Goal: Task Accomplishment & Management: Manage account settings

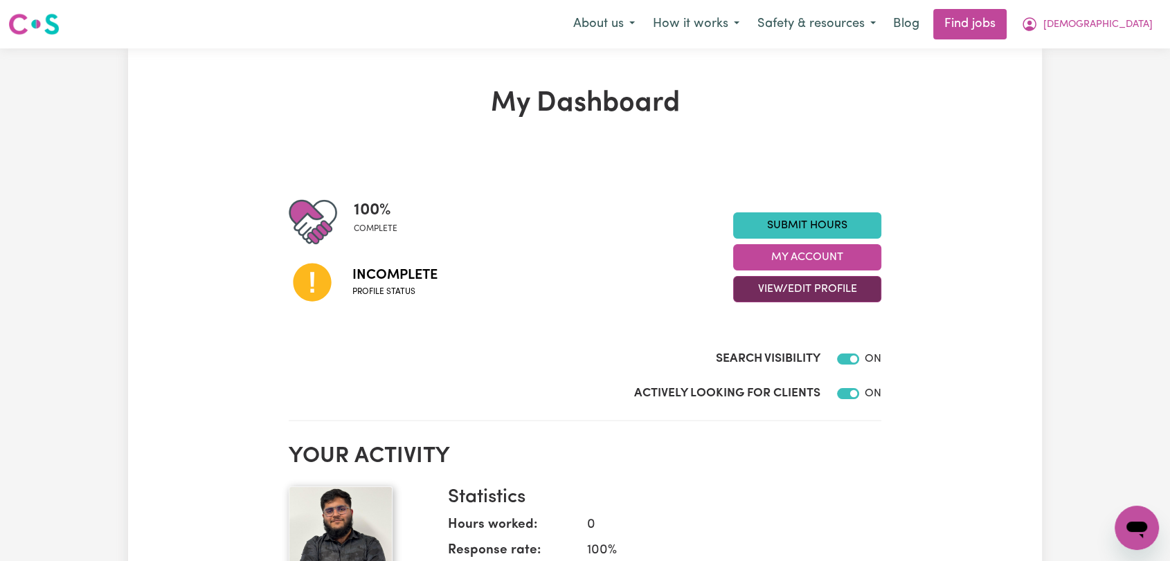
click at [782, 283] on button "View/Edit Profile" at bounding box center [807, 289] width 148 height 26
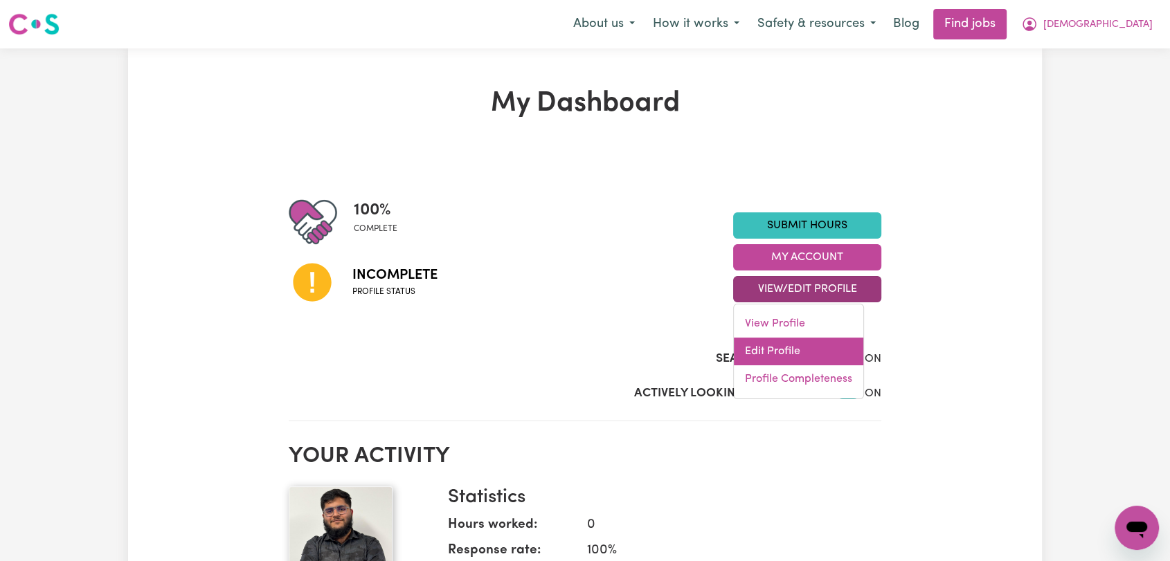
click at [794, 350] on link "Edit Profile" at bounding box center [798, 352] width 129 height 28
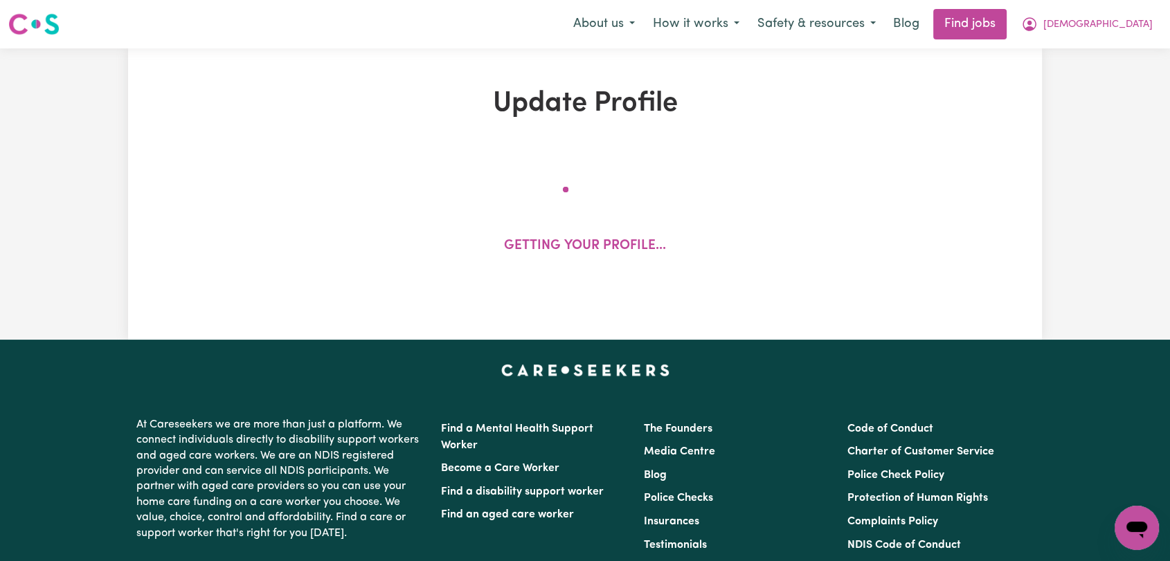
select select "[DEMOGRAPHIC_DATA]"
select select "Student Visa"
select select "Studying a healthcare related degree or qualification"
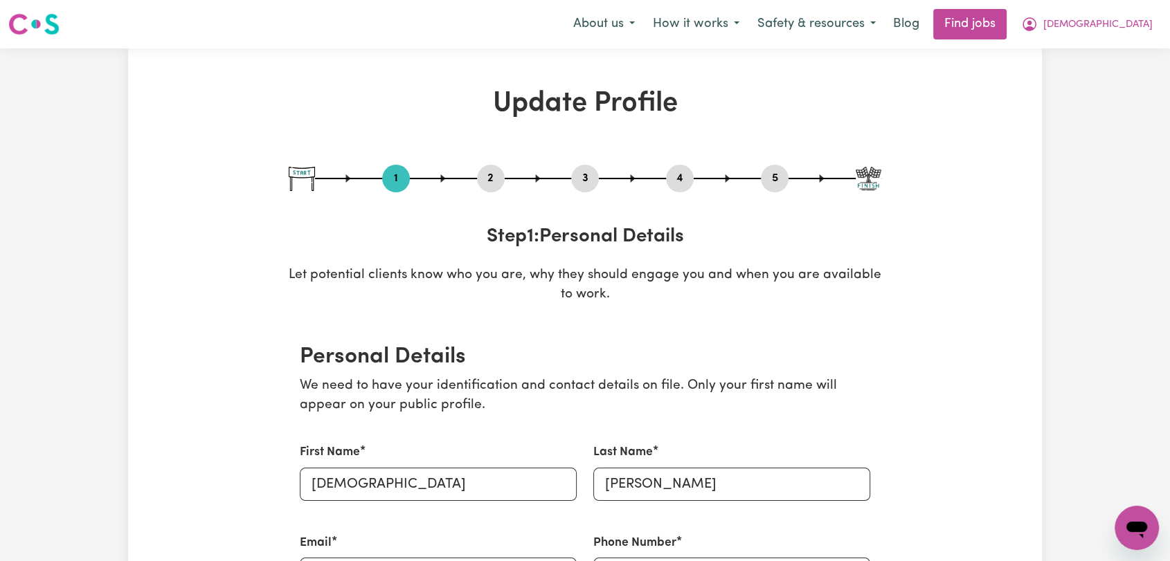
click at [768, 173] on button "5" at bounding box center [775, 179] width 28 height 18
select select "I am working in another industry"
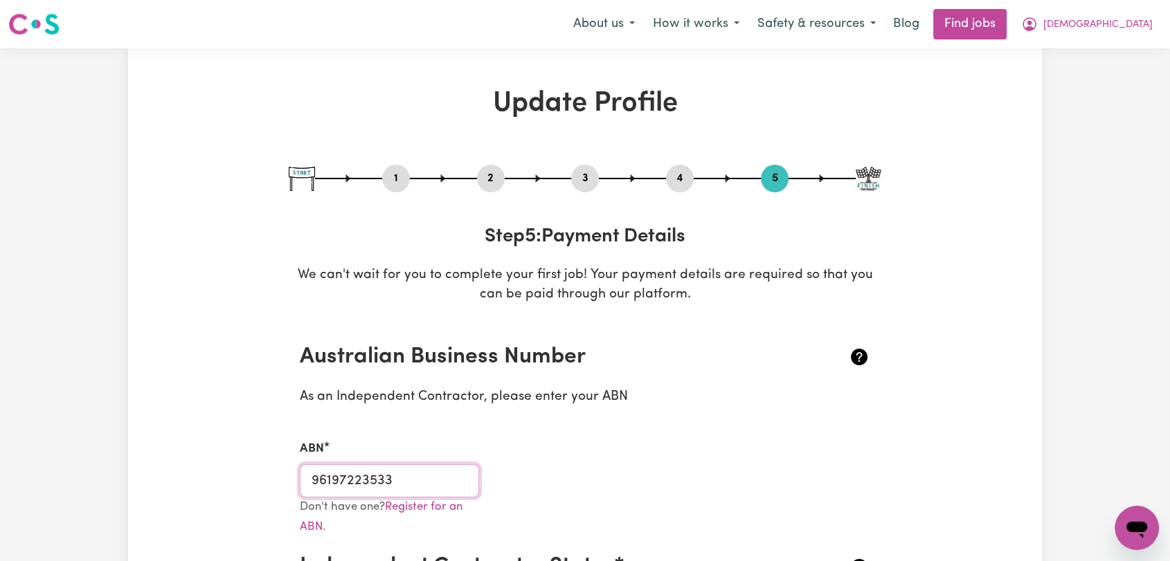
click at [365, 489] on input "96197223533" at bounding box center [389, 480] width 179 height 33
click at [365, 484] on input "96197223533" at bounding box center [389, 480] width 179 height 33
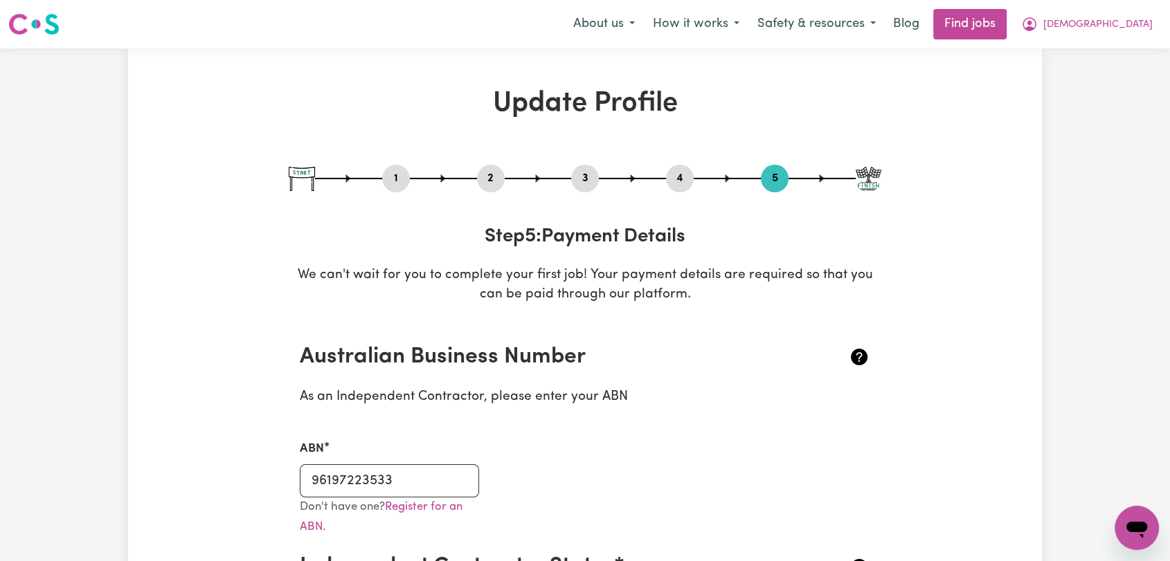
click at [573, 175] on button "3" at bounding box center [585, 179] width 28 height 18
select select "2025"
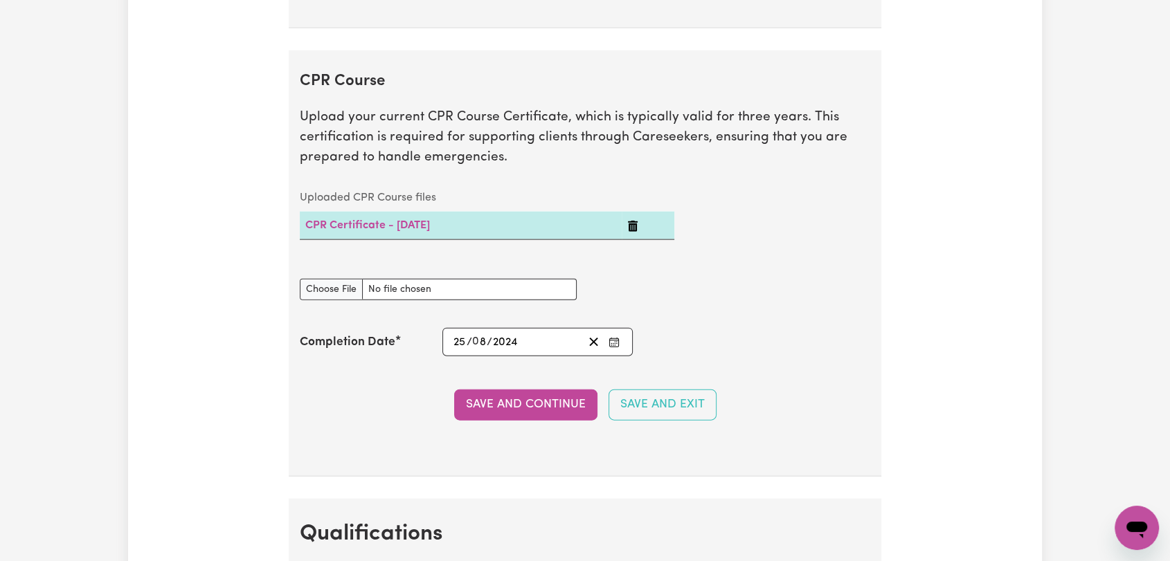
scroll to position [3692, 0]
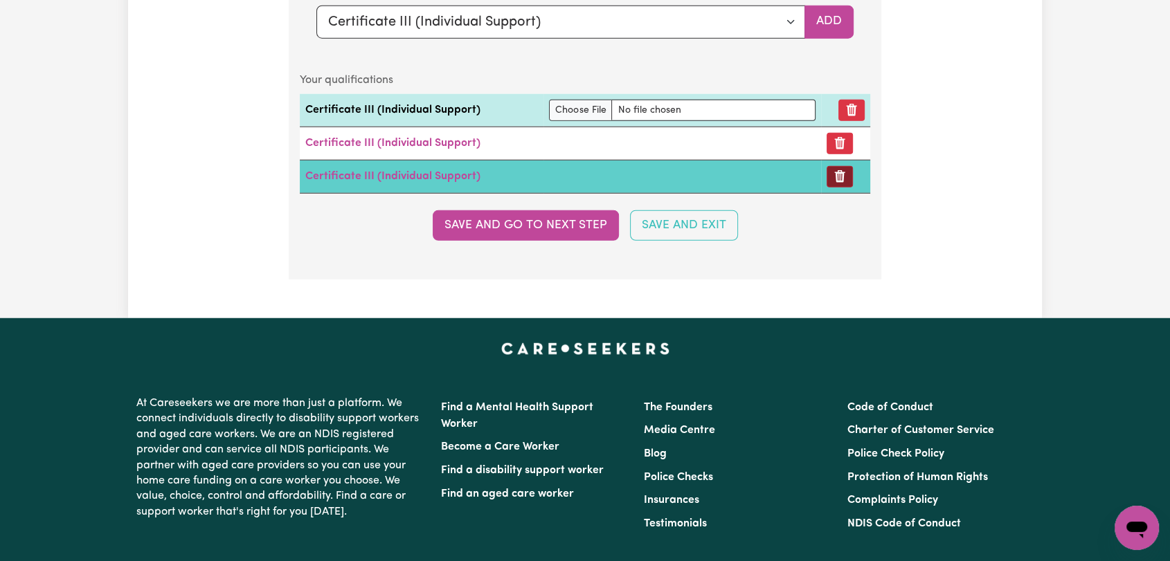
click at [838, 172] on icon "Remove certificate" at bounding box center [840, 177] width 10 height 12
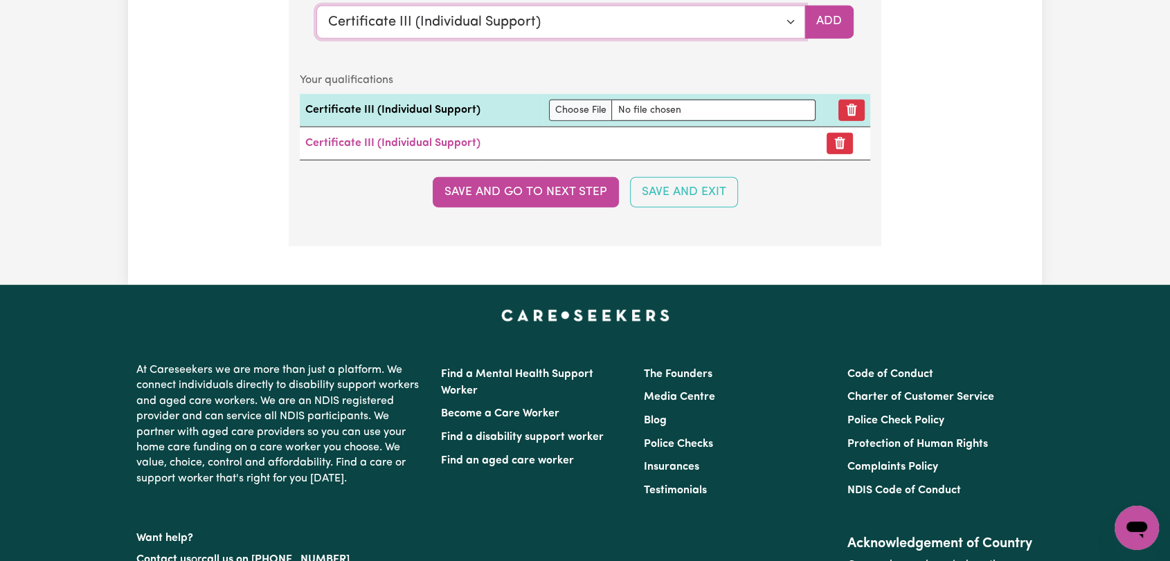
click at [786, 12] on select "Select a qualification to add... Certificate III (Individual Support) Certifica…" at bounding box center [560, 22] width 489 height 33
select select "Manual Handling"
click at [316, 6] on select "Select a qualification to add... Certificate III (Individual Support) Certifica…" at bounding box center [560, 22] width 489 height 33
click at [815, 17] on button "Add" at bounding box center [828, 22] width 49 height 33
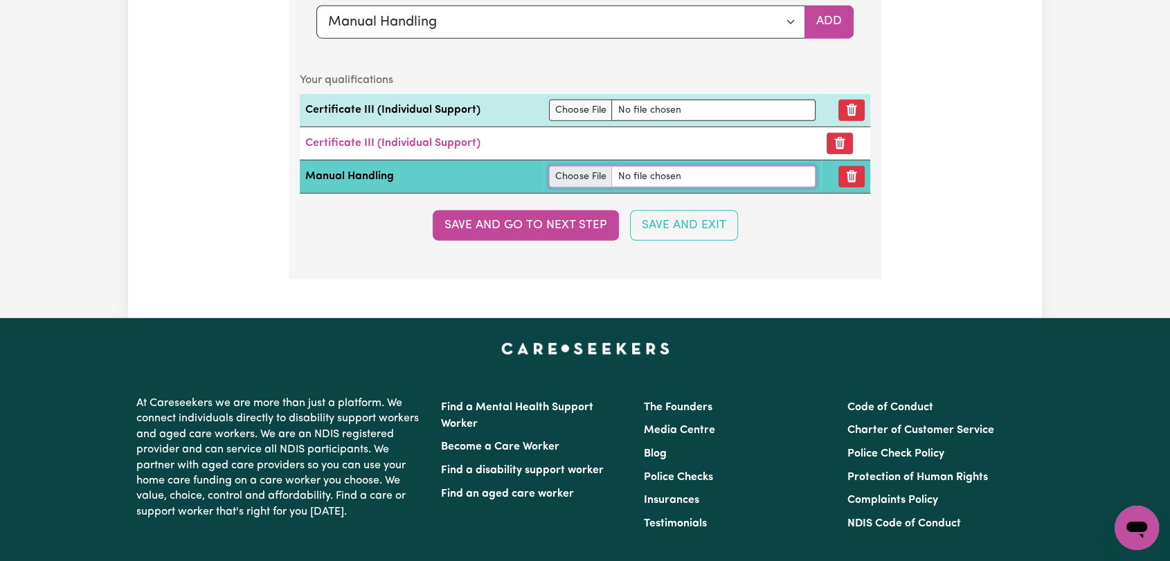
click at [575, 170] on input "file" at bounding box center [682, 176] width 266 height 21
type input "C:\fakepath\[PERSON_NAME] [PERSON_NAME] - Maual Handling Cert.pdf"
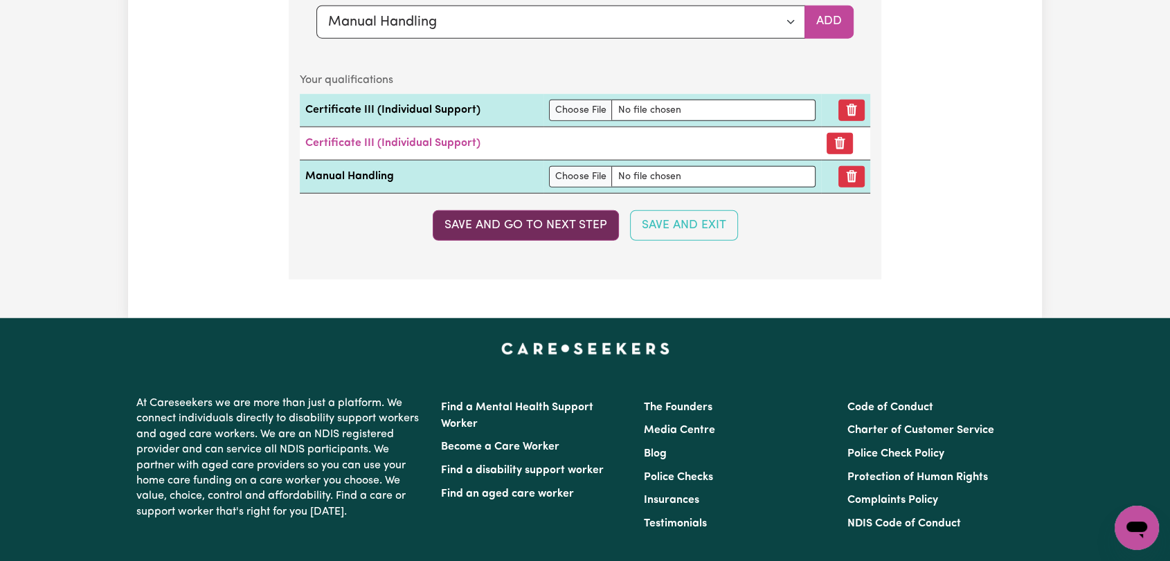
click at [536, 226] on button "Save and go to next step" at bounding box center [526, 225] width 186 height 30
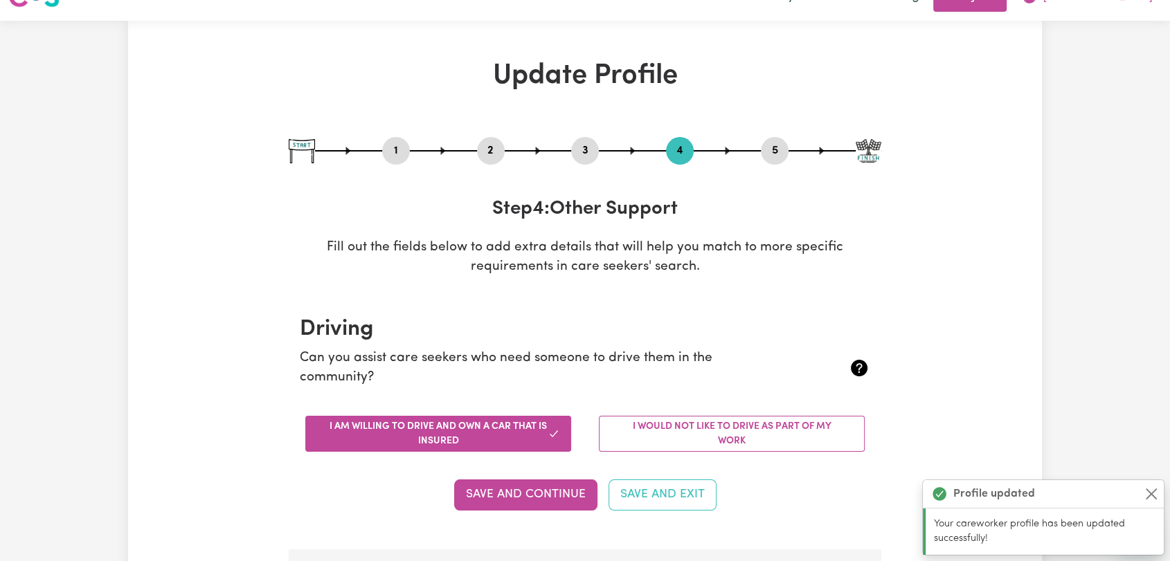
scroll to position [0, 0]
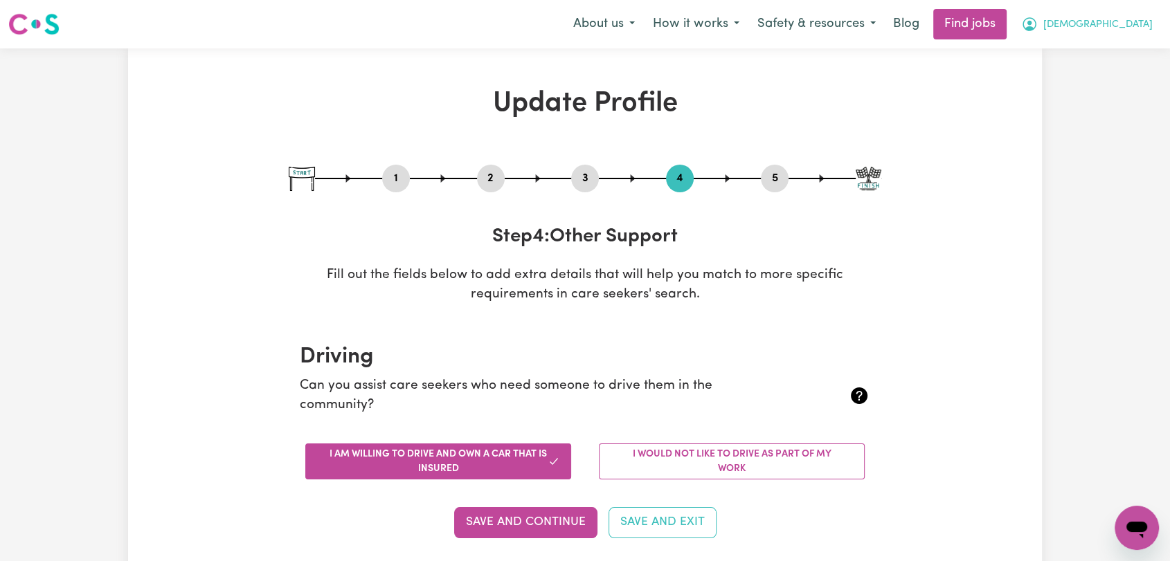
click at [1113, 26] on span "[DEMOGRAPHIC_DATA]" at bounding box center [1097, 24] width 109 height 15
click at [1112, 107] on link "Logout" at bounding box center [1105, 106] width 109 height 26
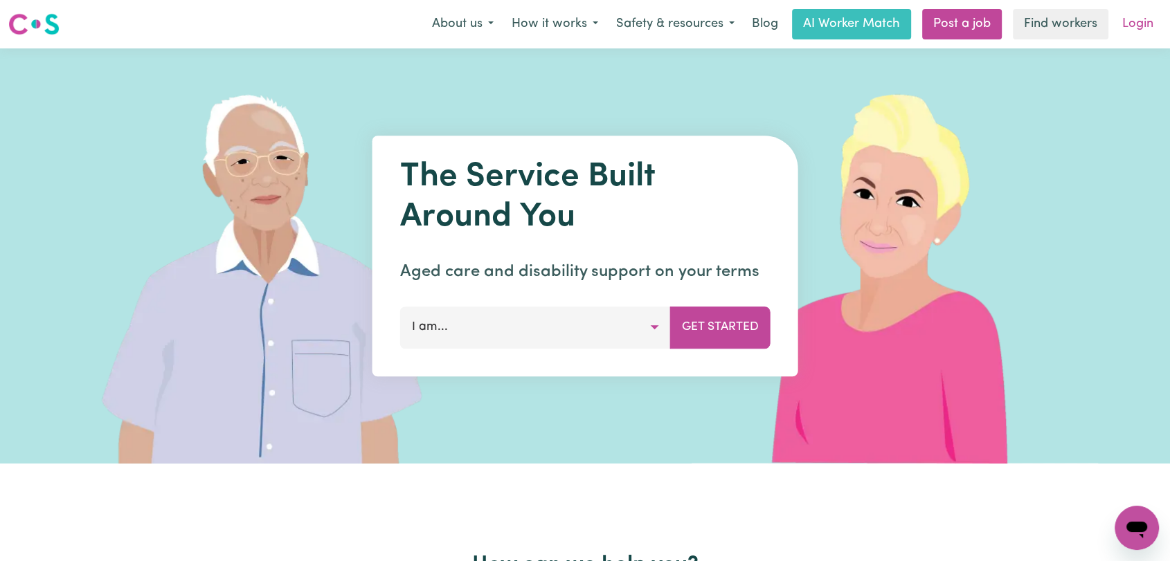
click at [1141, 30] on link "Login" at bounding box center [1138, 24] width 48 height 30
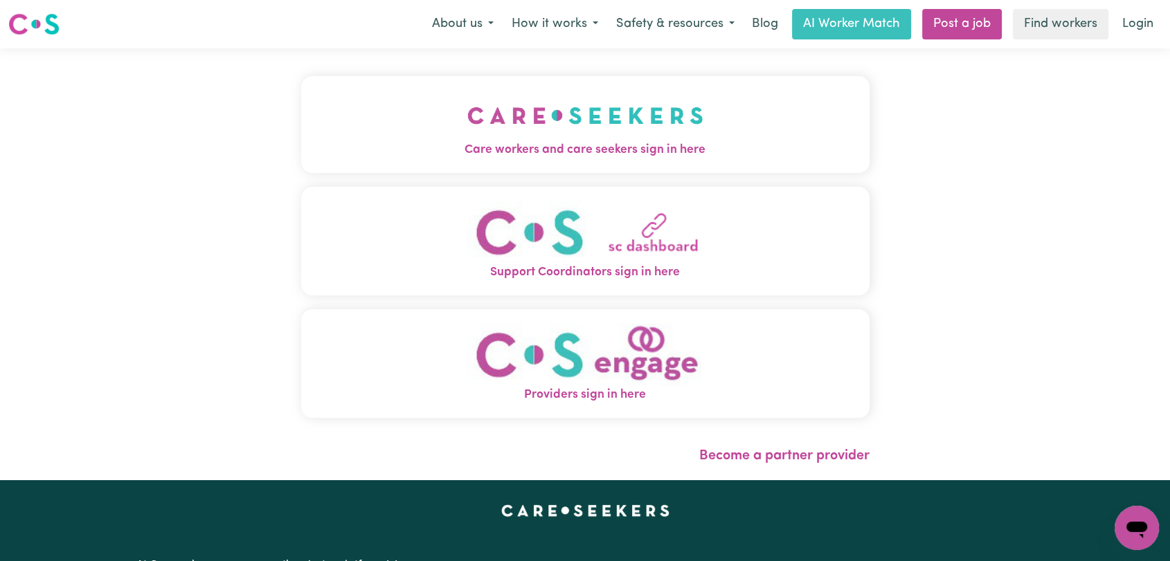
click at [532, 124] on img "Care workers and care seekers sign in here" at bounding box center [585, 115] width 236 height 51
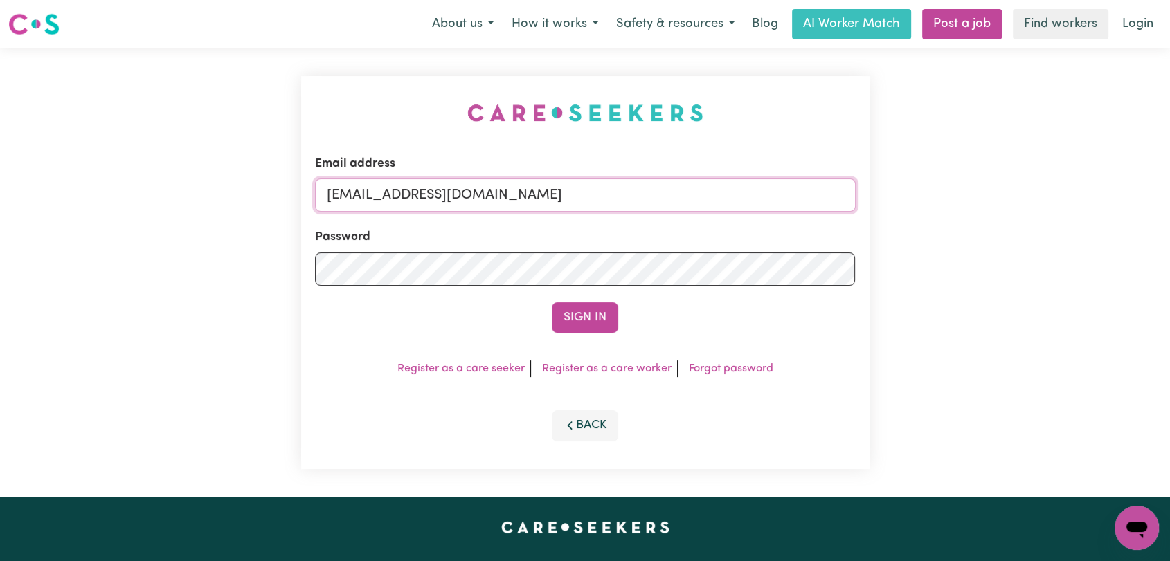
click at [620, 202] on input "[EMAIL_ADDRESS][DOMAIN_NAME]" at bounding box center [585, 195] width 541 height 33
drag, startPoint x: 397, startPoint y: 194, endPoint x: 613, endPoint y: 192, distance: 216.0
click at [613, 192] on input "Superuser~[EMAIL_ADDRESS][DOMAIN_NAME]" at bounding box center [585, 195] width 541 height 33
type input "[EMAIL_ADDRESS][PERSON_NAME][DOMAIN_NAME]"
click at [581, 319] on button "Sign In" at bounding box center [585, 317] width 66 height 30
